Goal: Information Seeking & Learning: Learn about a topic

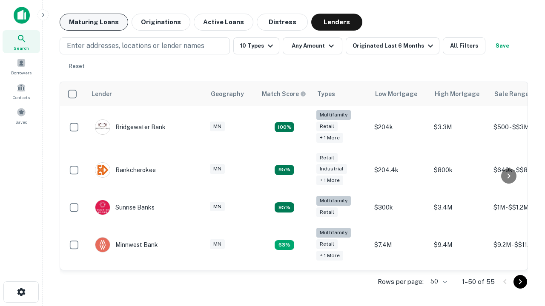
click at [94, 22] on button "Maturing Loans" at bounding box center [94, 22] width 69 height 17
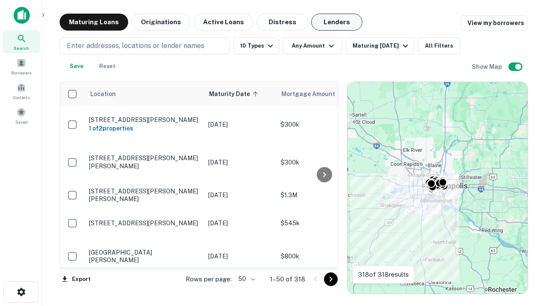
click at [337, 22] on button "Lenders" at bounding box center [336, 22] width 51 height 17
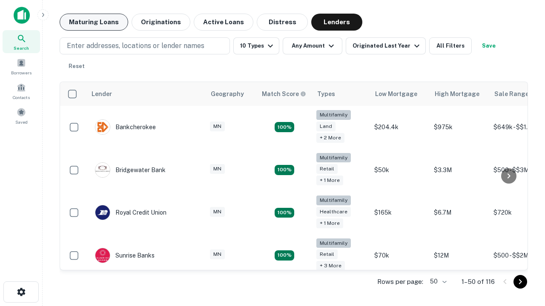
click at [94, 22] on button "Maturing Loans" at bounding box center [94, 22] width 69 height 17
